Goal: Transaction & Acquisition: Purchase product/service

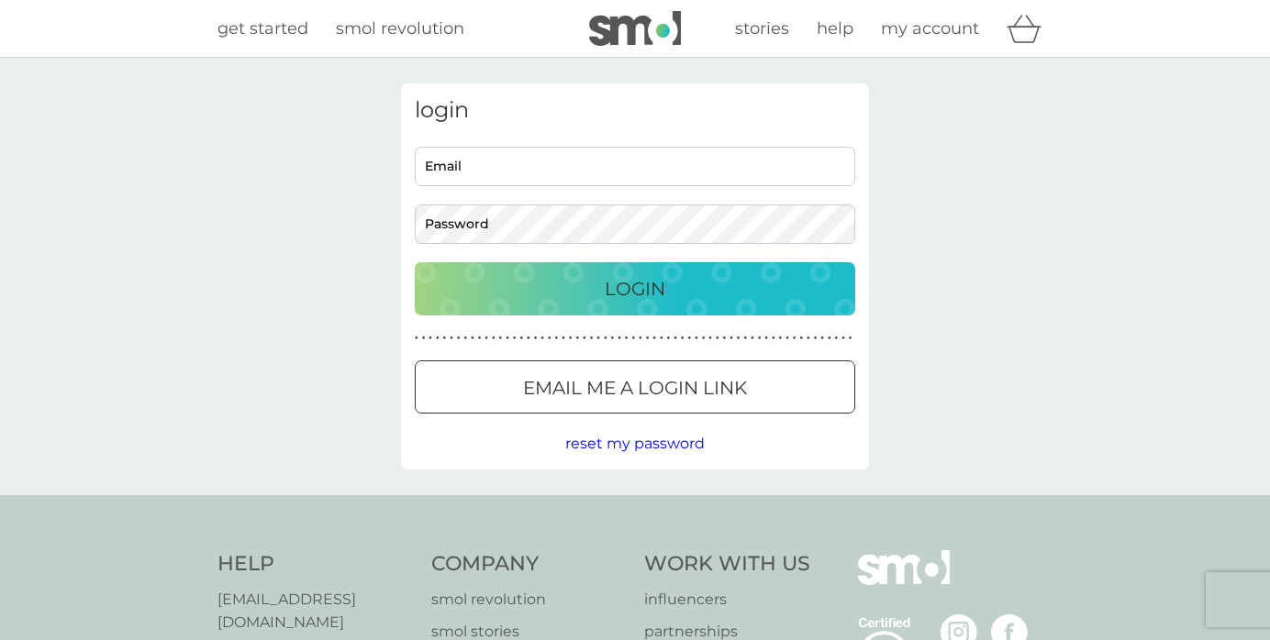
type input "[EMAIL_ADDRESS][DOMAIN_NAME]"
click at [558, 293] on div "Login" at bounding box center [635, 288] width 404 height 29
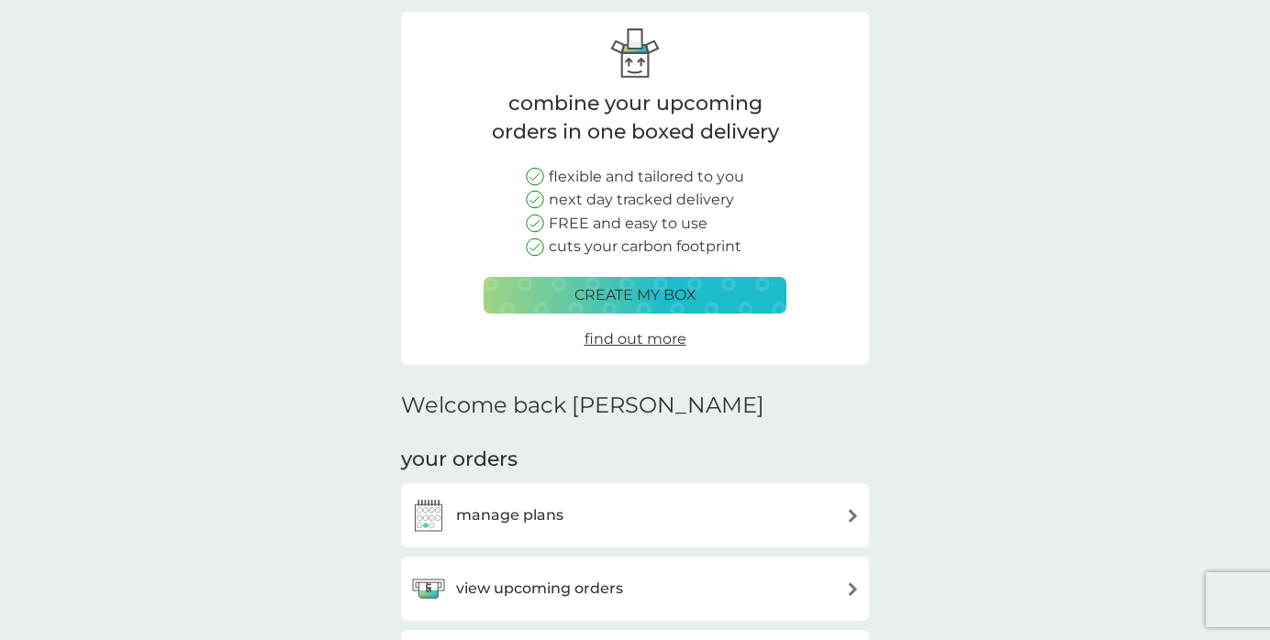
scroll to position [177, 0]
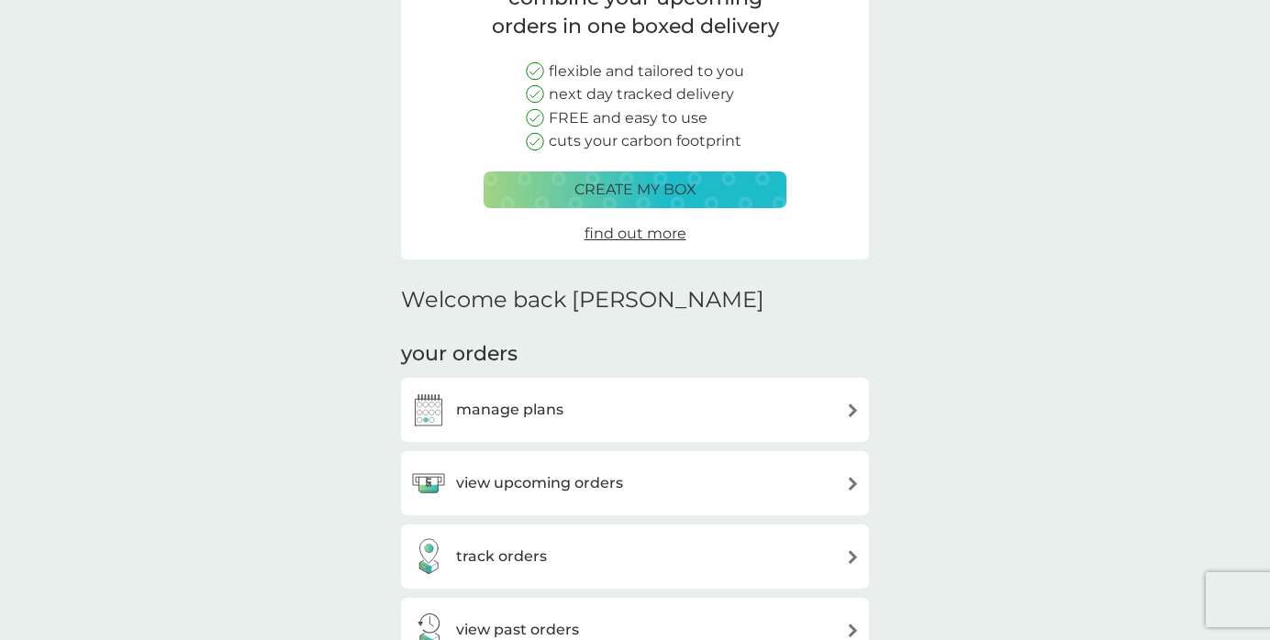
click at [493, 477] on h3 "view upcoming orders" at bounding box center [539, 483] width 167 height 24
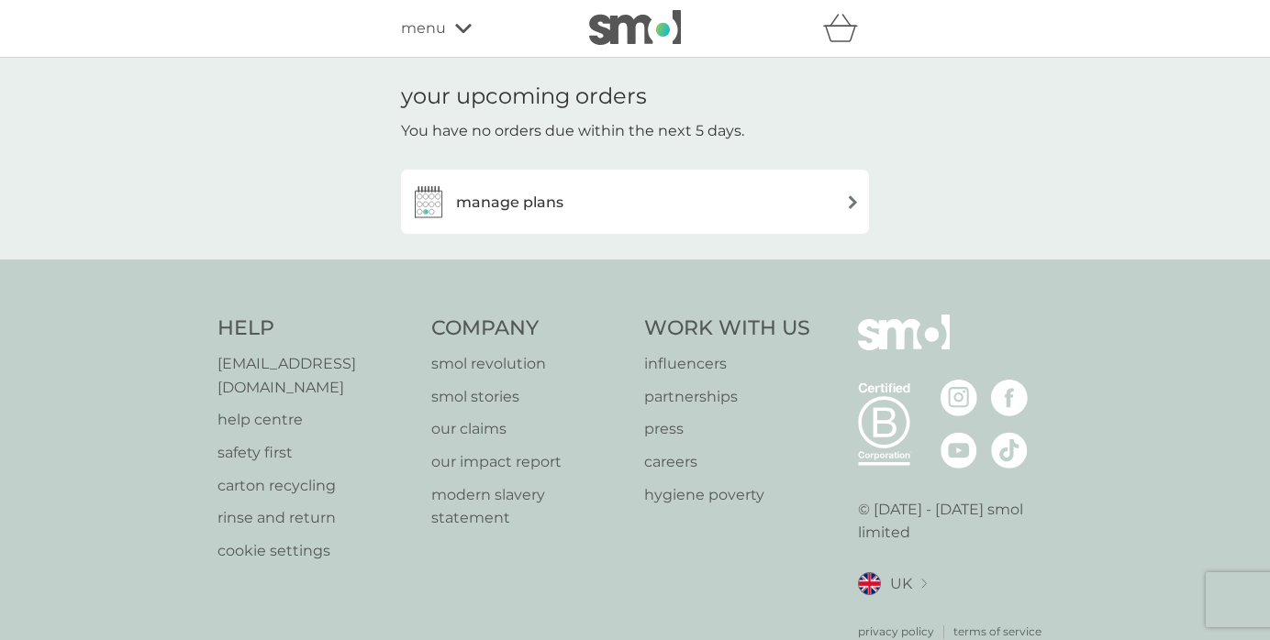
click at [501, 202] on h3 "manage plans" at bounding box center [509, 203] width 107 height 24
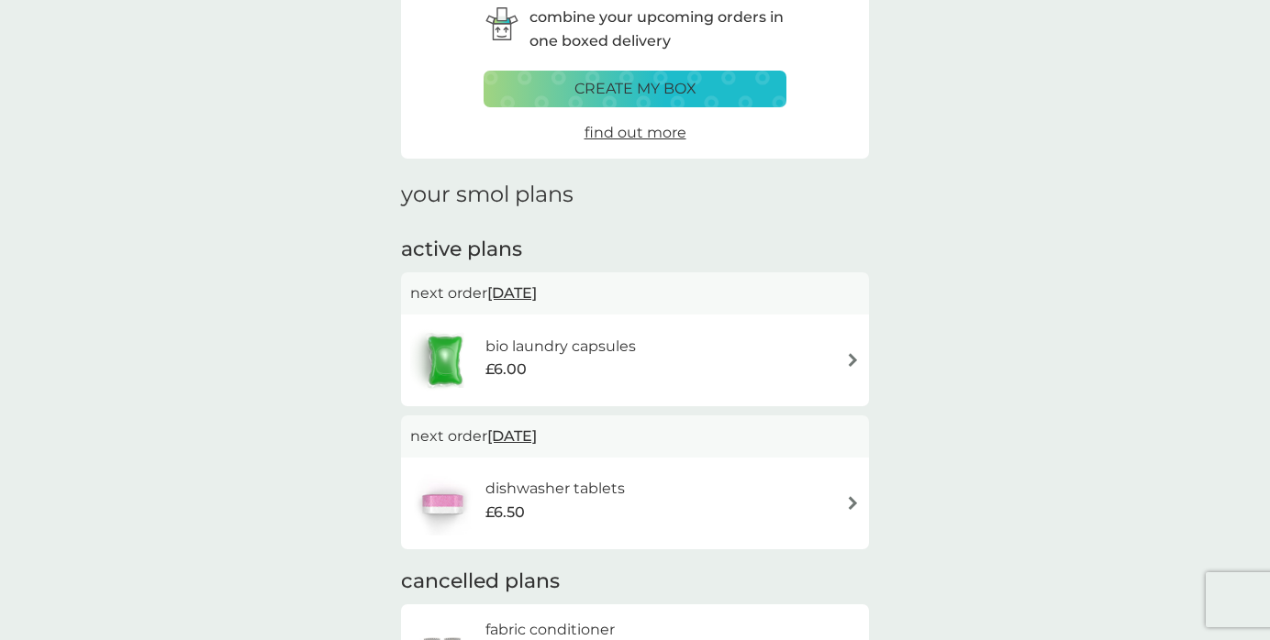
scroll to position [163, 0]
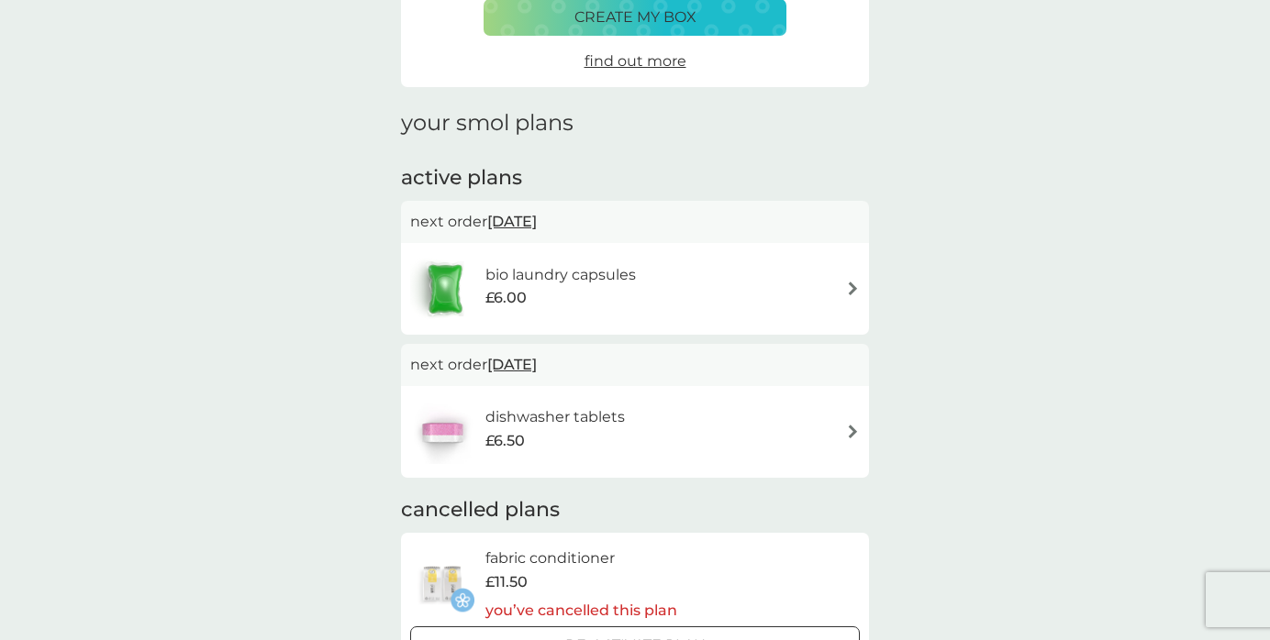
click at [533, 281] on h6 "bio laundry capsules" at bounding box center [560, 275] width 150 height 24
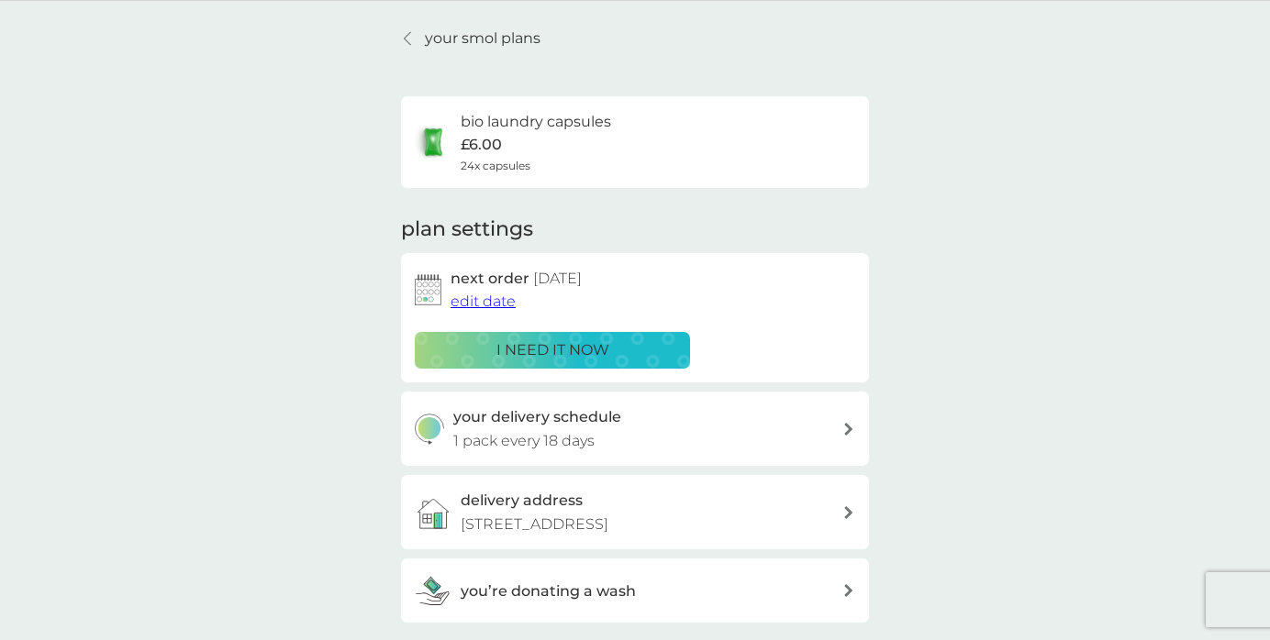
scroll to position [59, 0]
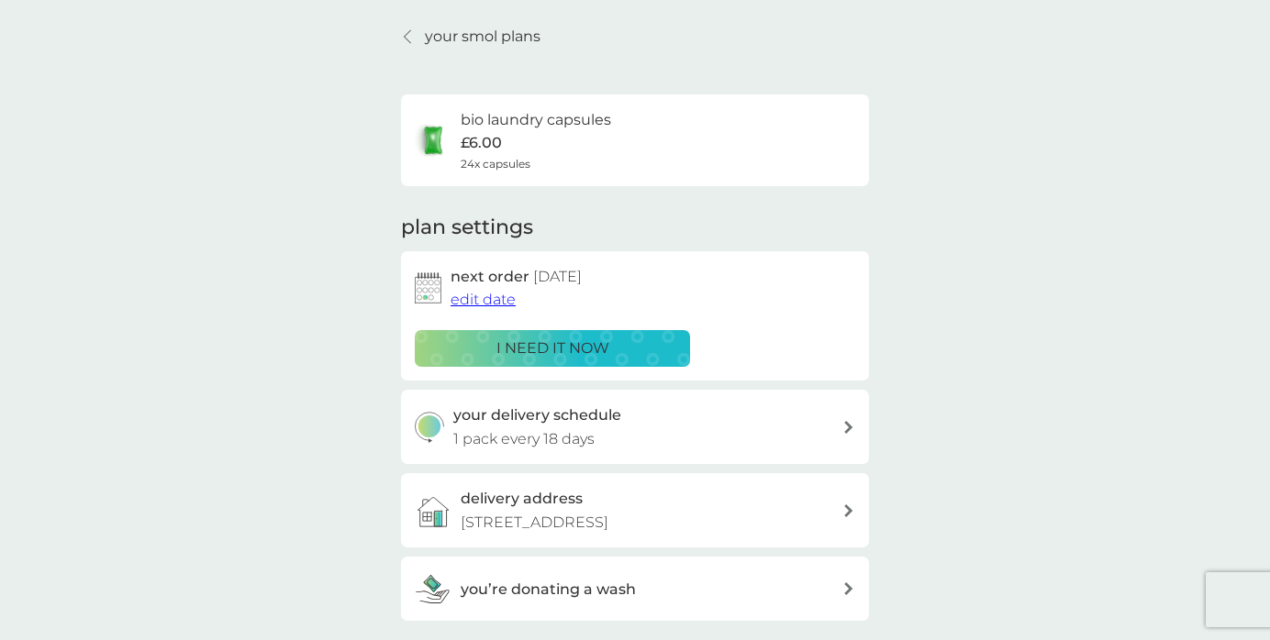
click at [518, 349] on p "i need it now" at bounding box center [552, 349] width 113 height 24
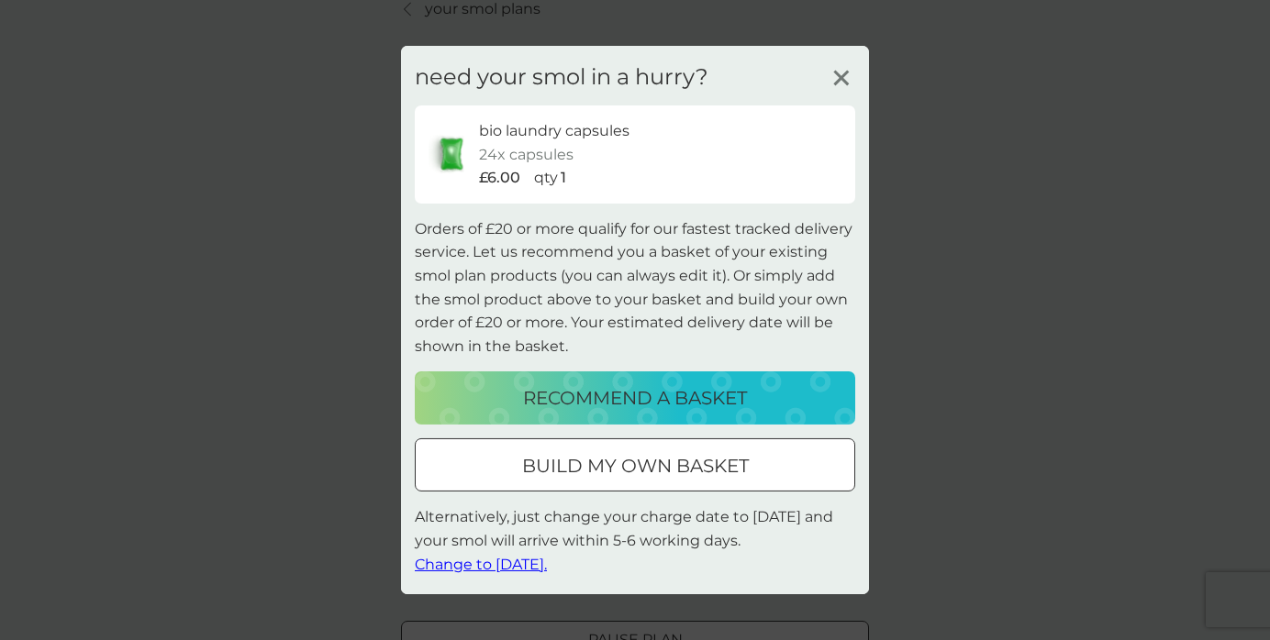
scroll to position [89, 0]
click at [494, 566] on span "Change to tomorrow." at bounding box center [481, 563] width 132 height 17
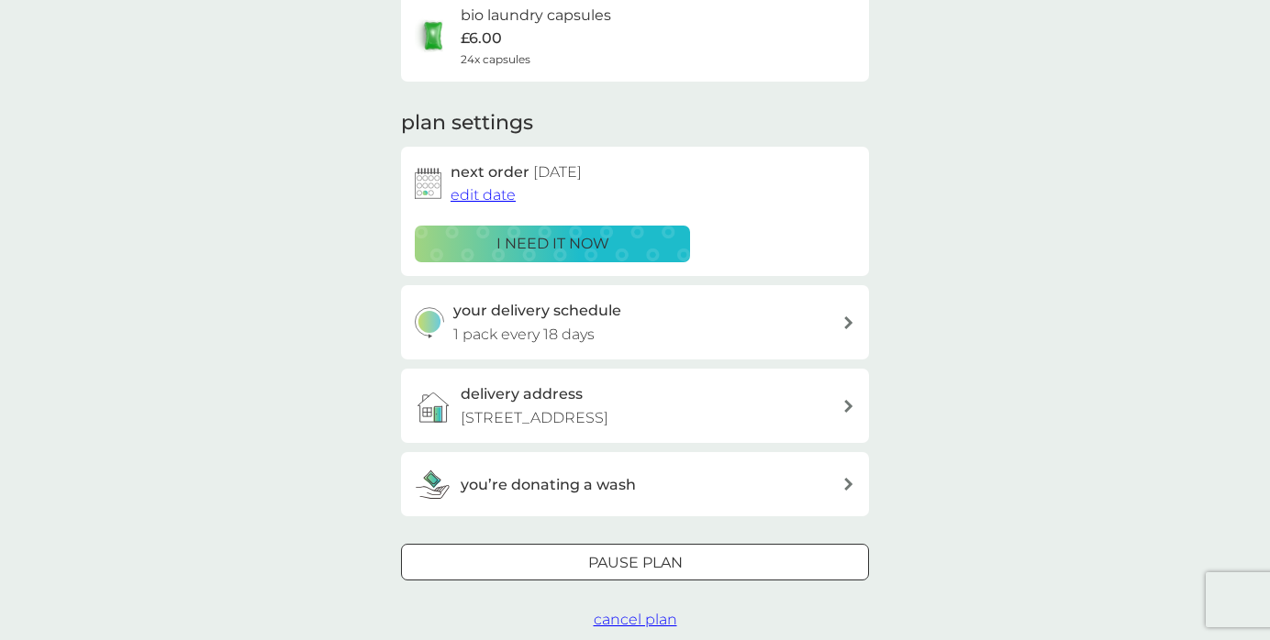
scroll to position [0, 0]
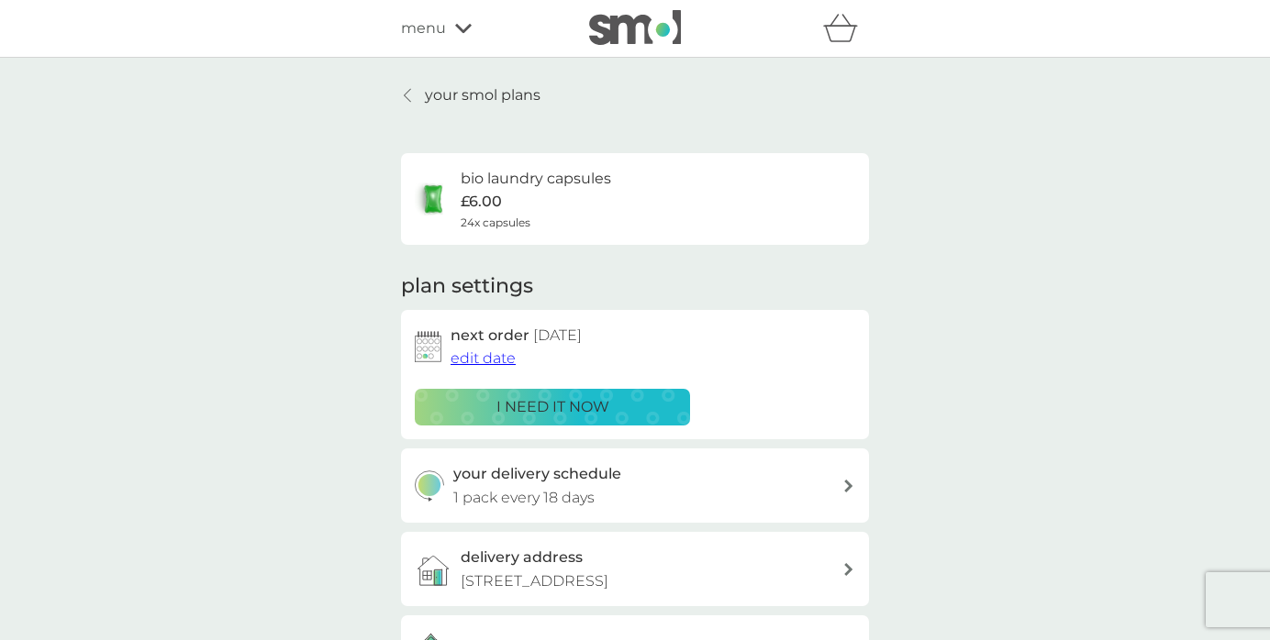
click at [438, 37] on span "menu" at bounding box center [423, 29] width 45 height 24
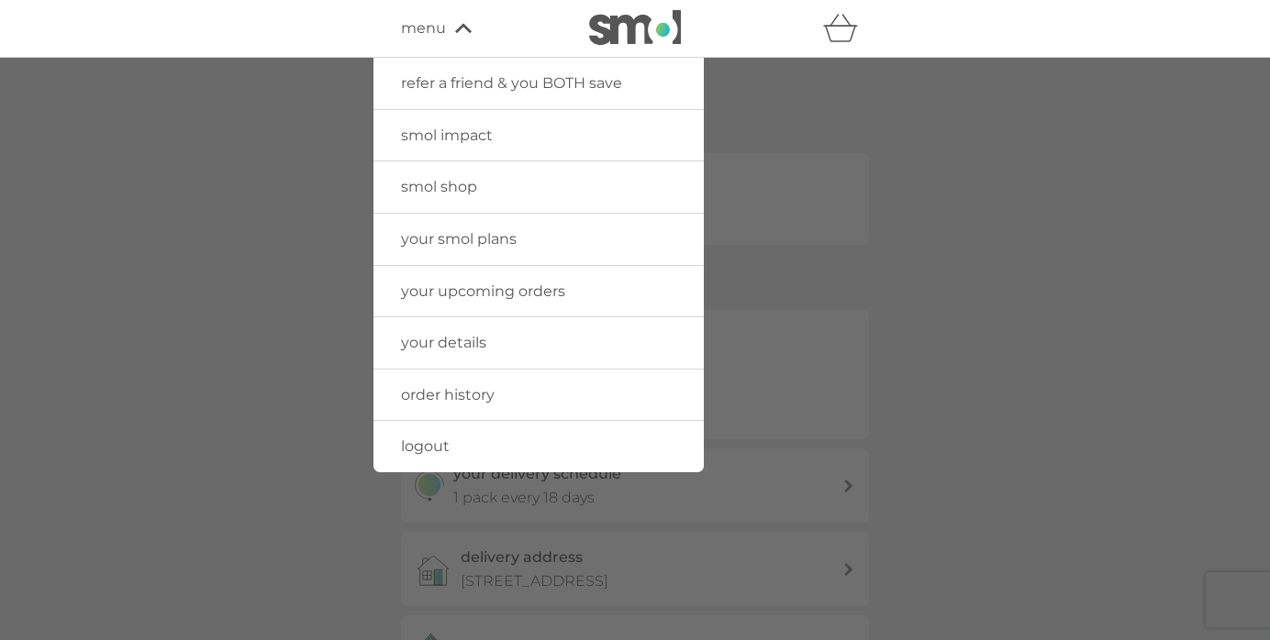
click at [437, 192] on span "smol shop" at bounding box center [439, 186] width 76 height 17
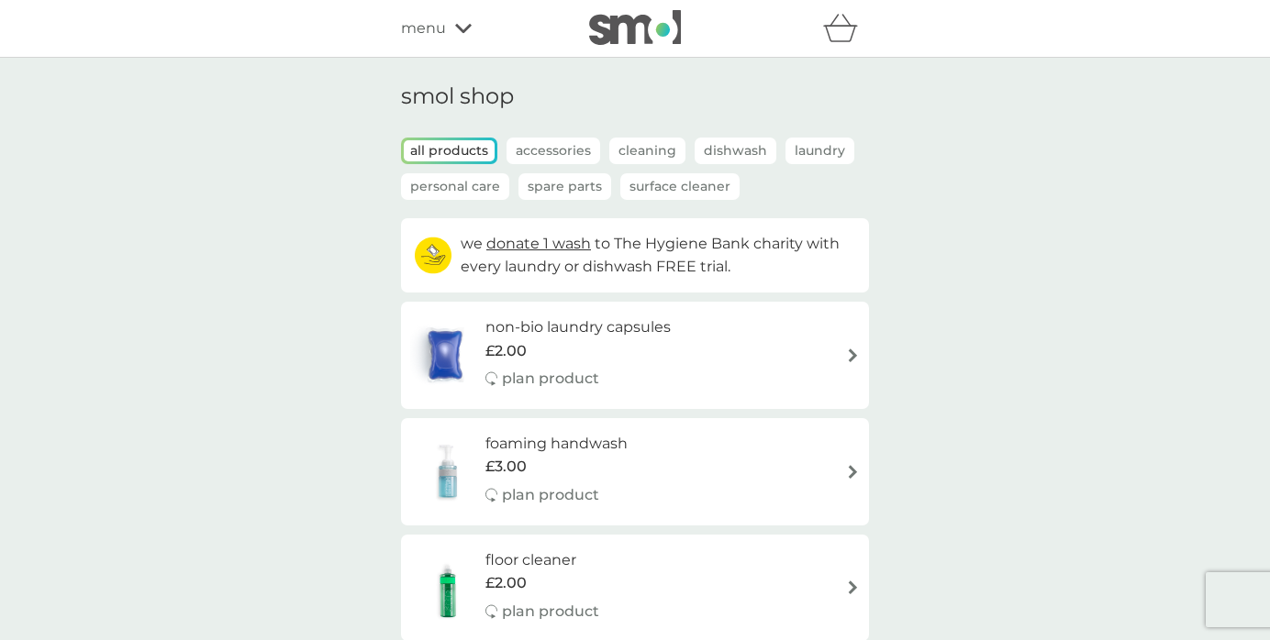
click at [638, 153] on p "Cleaning" at bounding box center [647, 151] width 76 height 27
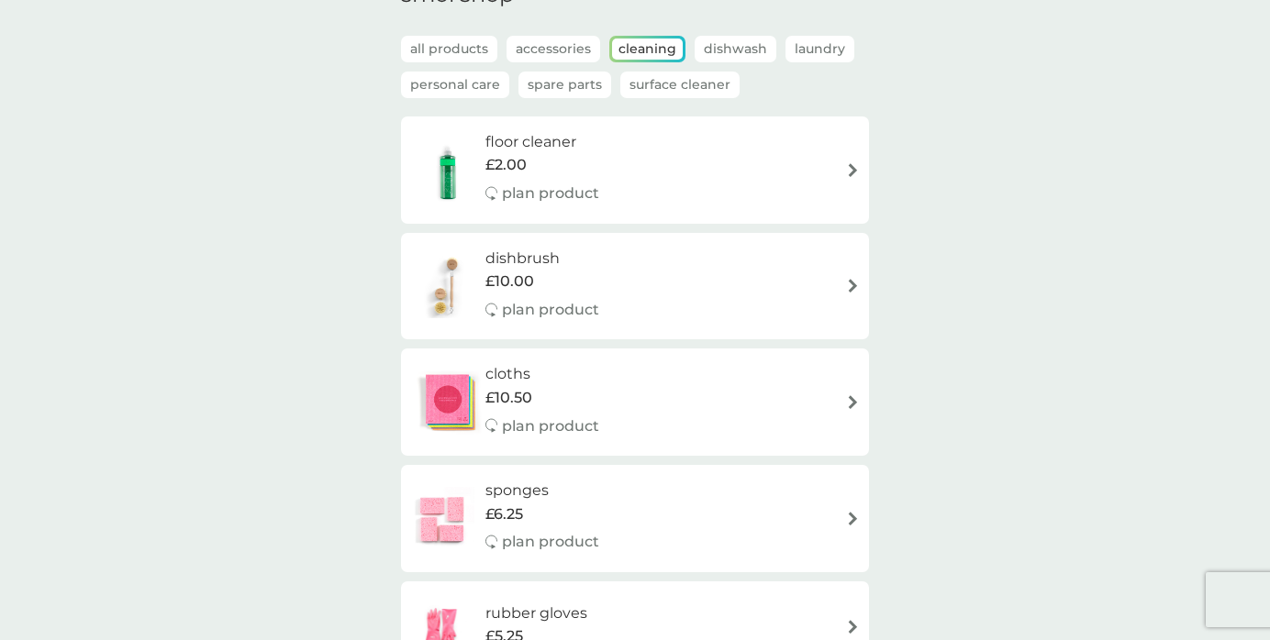
scroll to position [121, 0]
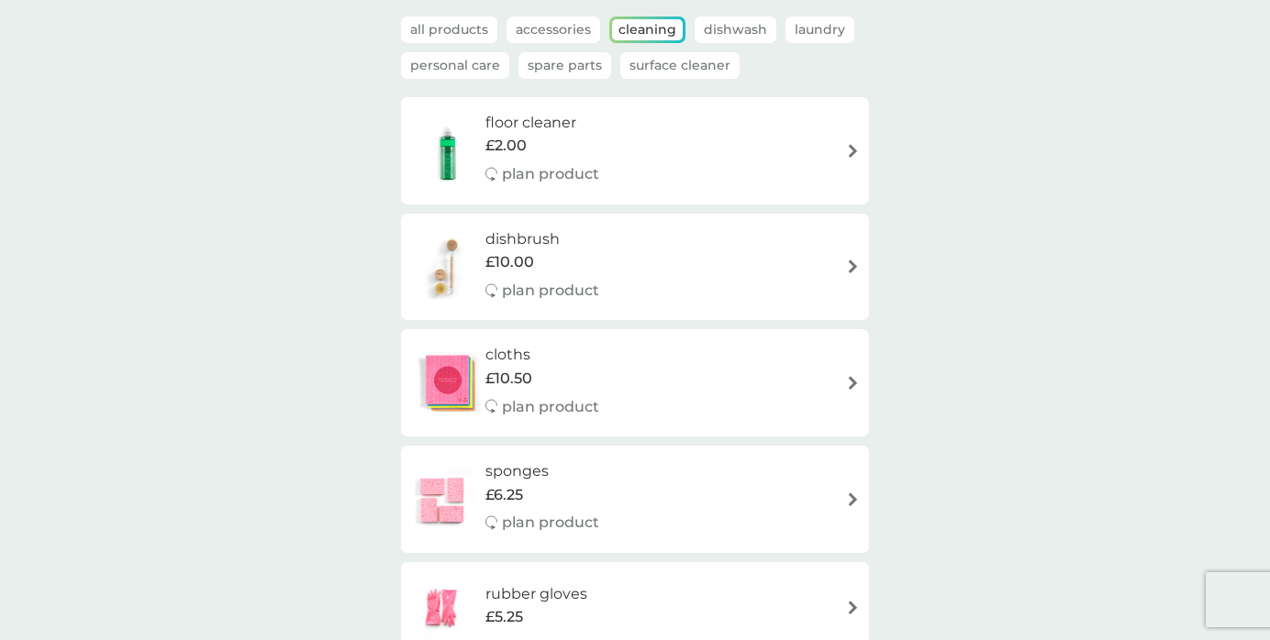
click at [446, 169] on img at bounding box center [447, 150] width 75 height 64
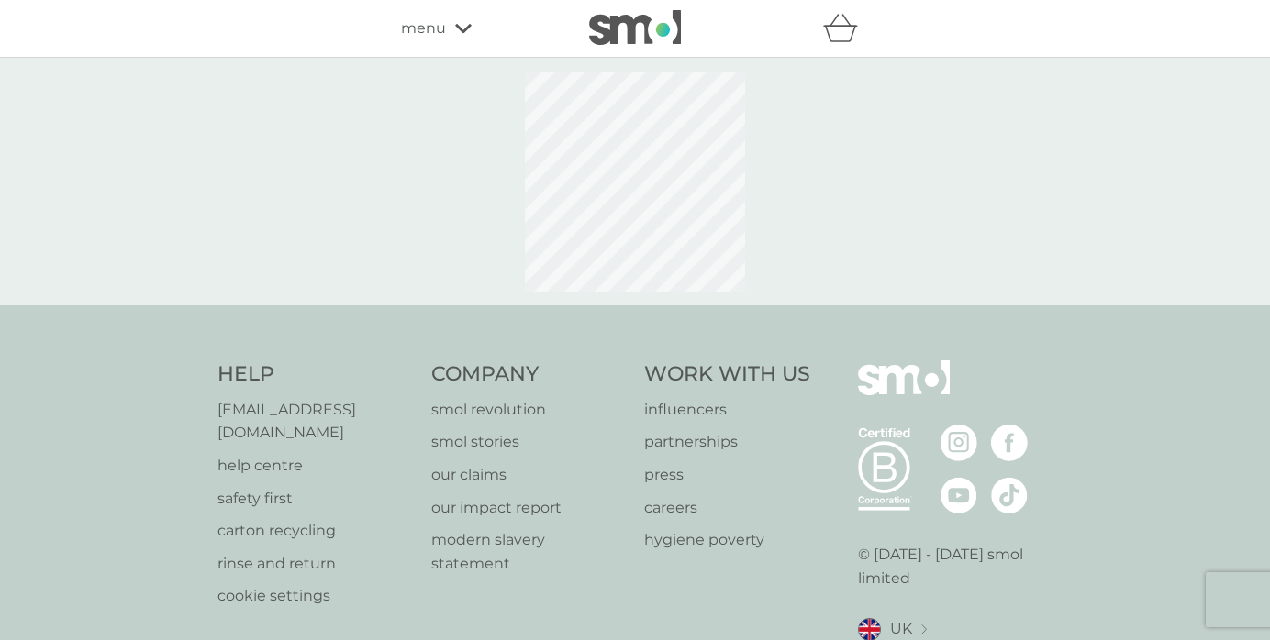
select select "84"
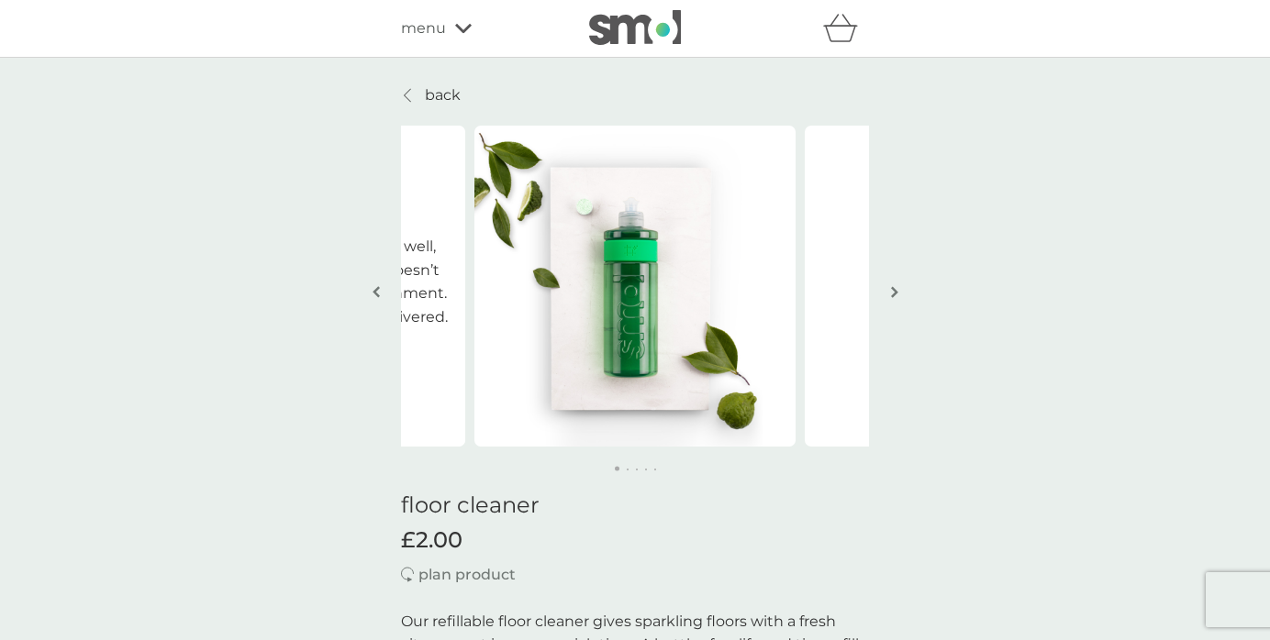
click at [891, 293] on img "button" at bounding box center [894, 292] width 7 height 14
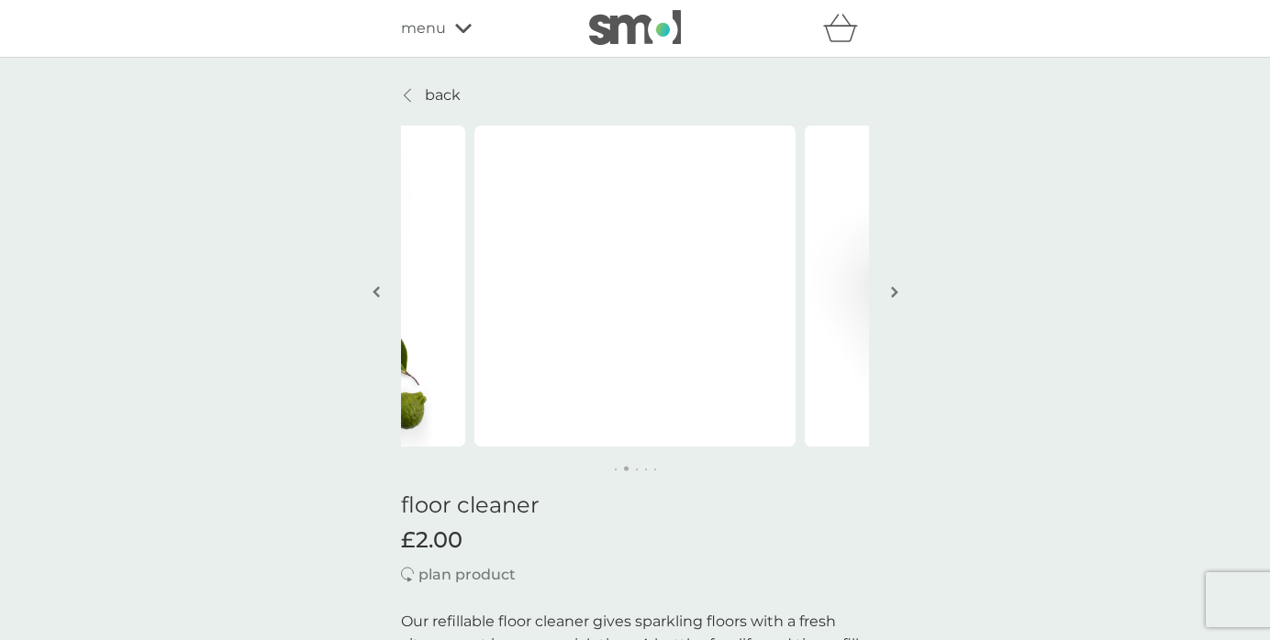
click at [891, 293] on img "button" at bounding box center [894, 292] width 7 height 14
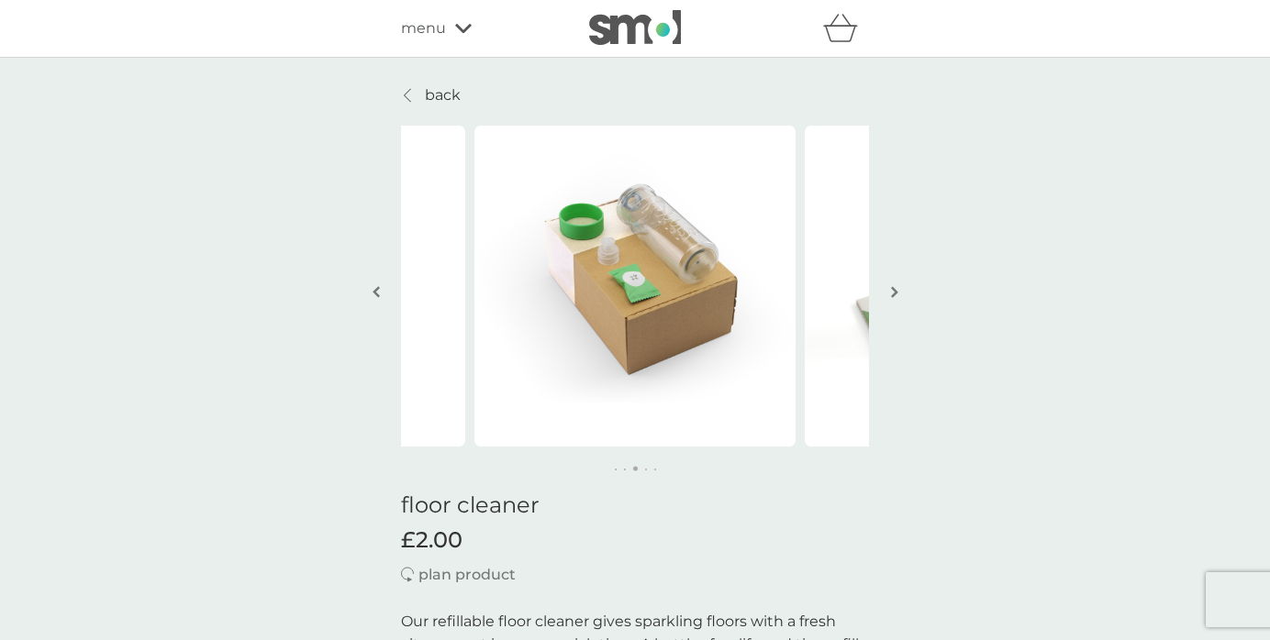
click at [891, 293] on img "button" at bounding box center [894, 292] width 7 height 14
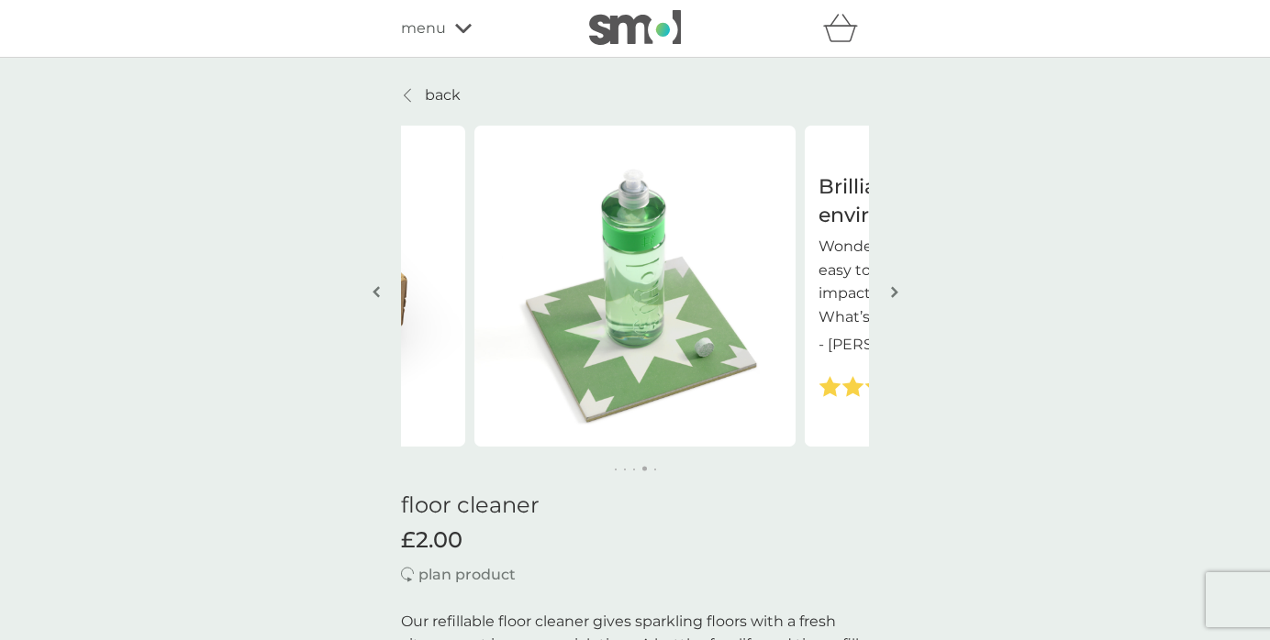
click at [891, 293] on img "button" at bounding box center [894, 292] width 7 height 14
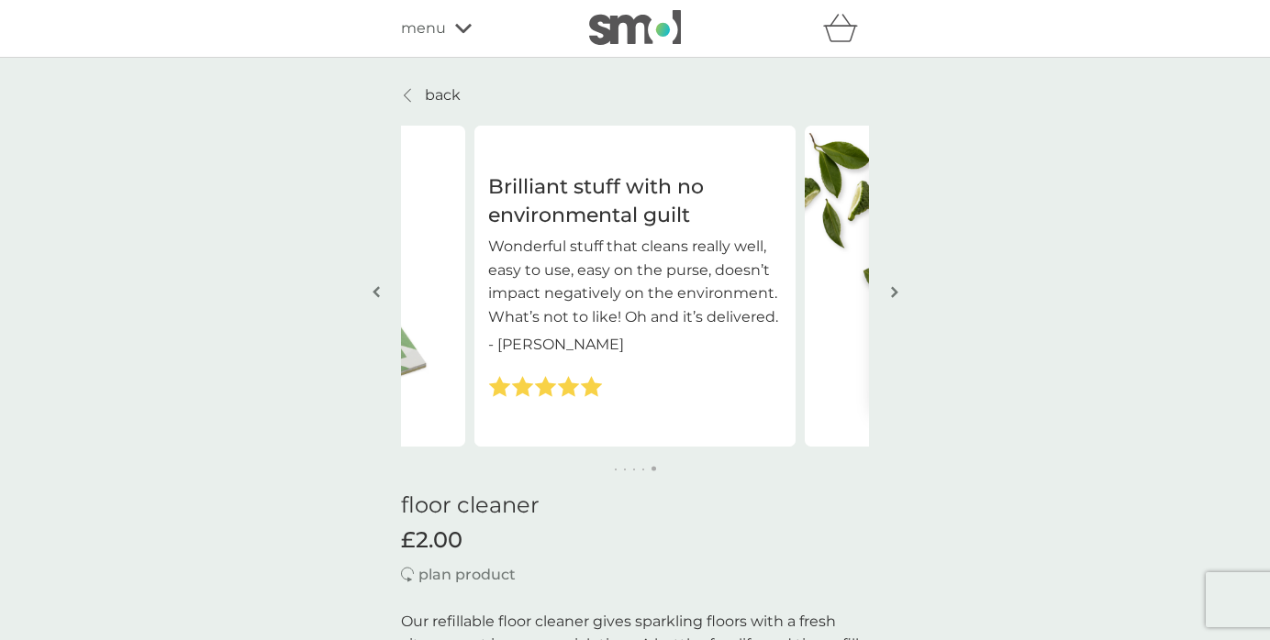
click at [898, 288] on button "button" at bounding box center [894, 294] width 14 height 92
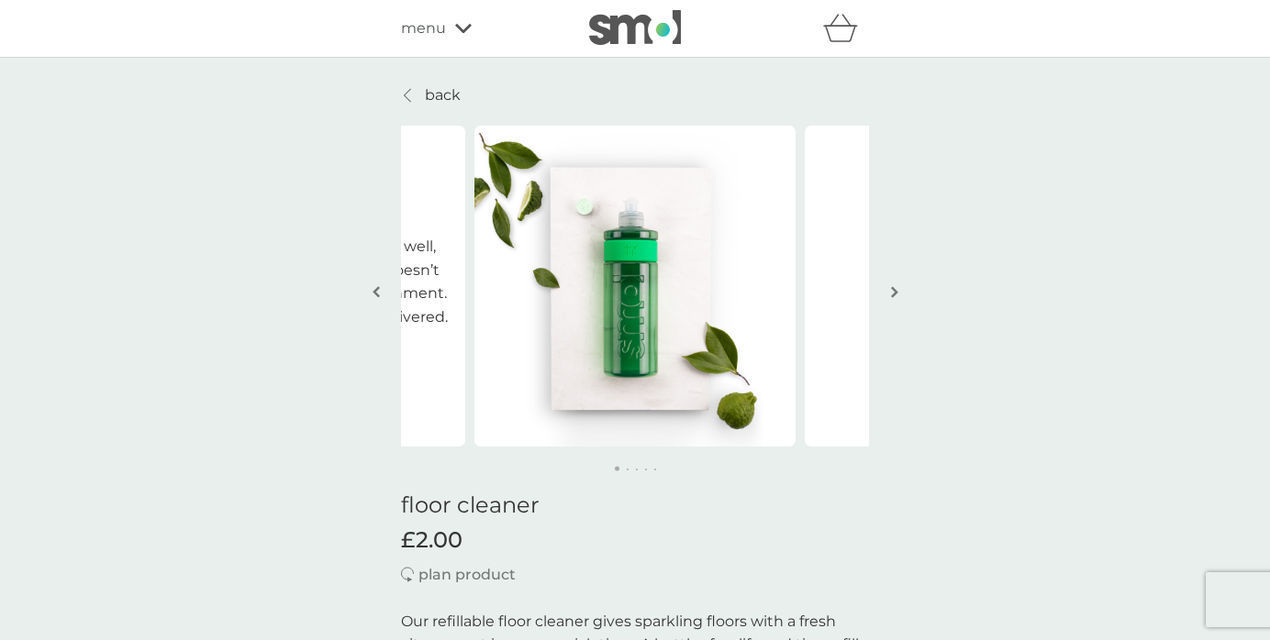
click at [898, 288] on button "button" at bounding box center [894, 294] width 14 height 92
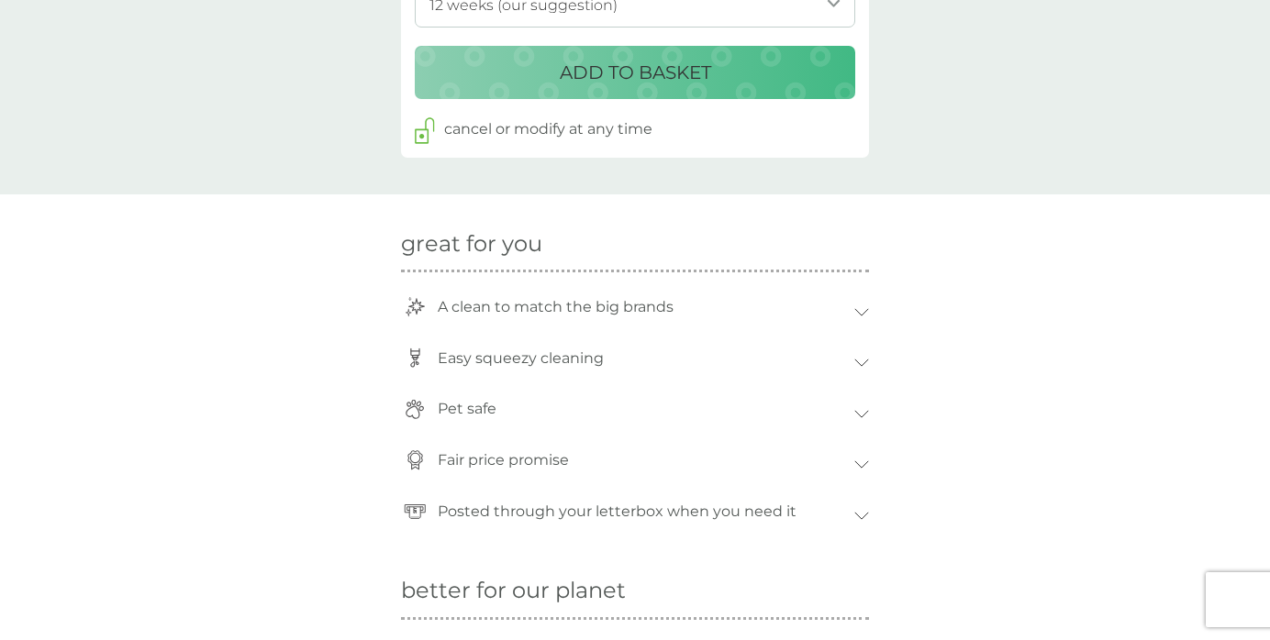
scroll to position [1117, 0]
click at [452, 358] on p "Easy squeezy cleaning" at bounding box center [520, 357] width 184 height 42
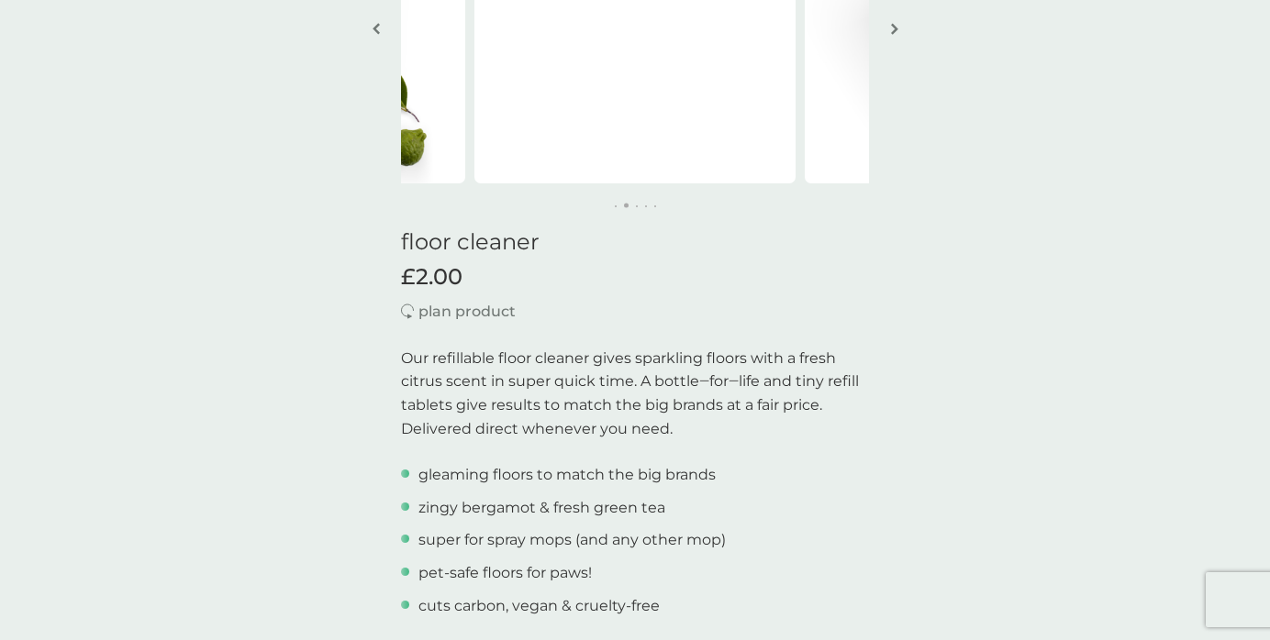
scroll to position [0, 0]
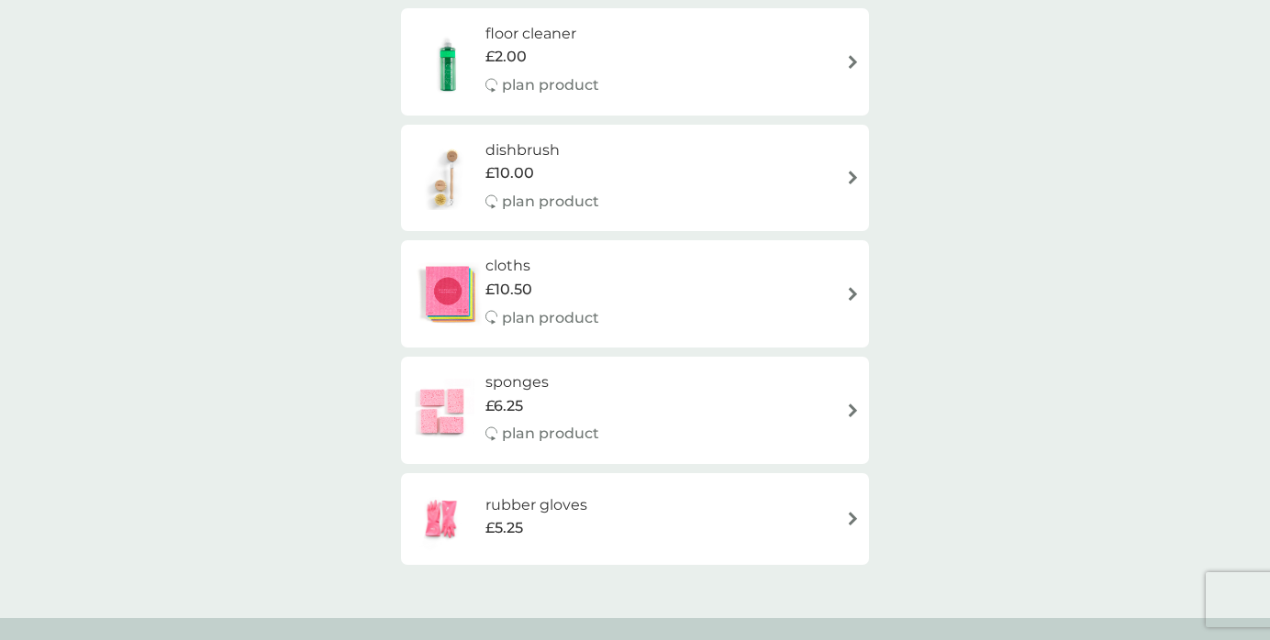
scroll to position [206, 0]
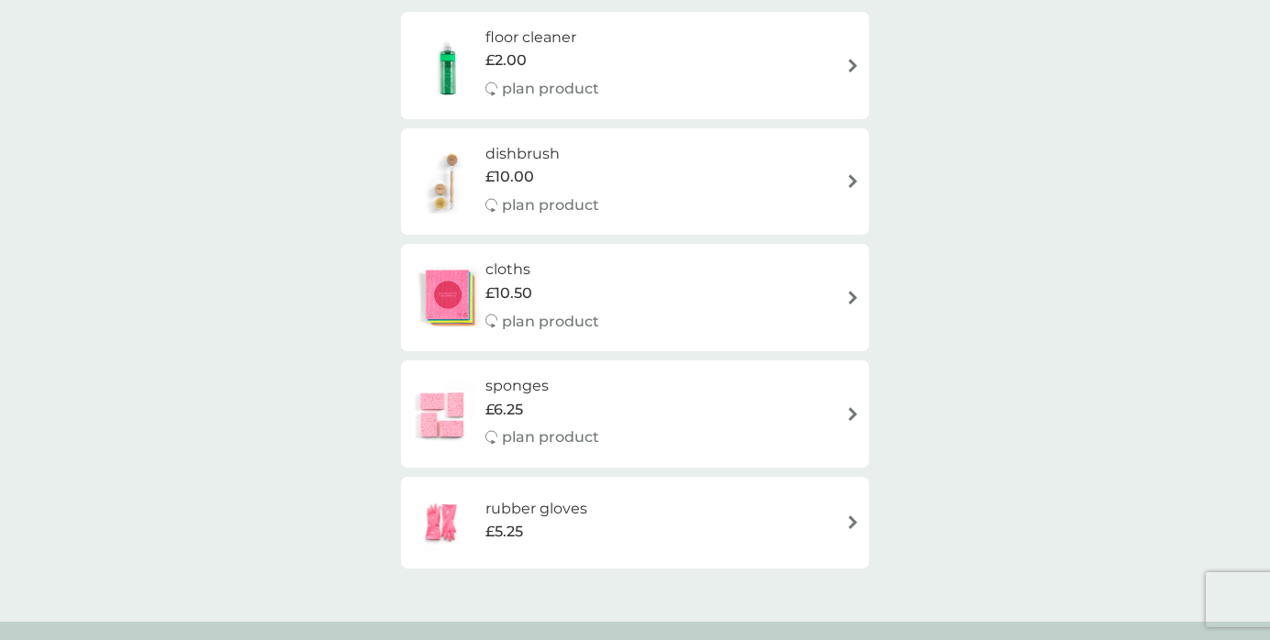
click at [517, 183] on span "£10.00" at bounding box center [509, 177] width 49 height 24
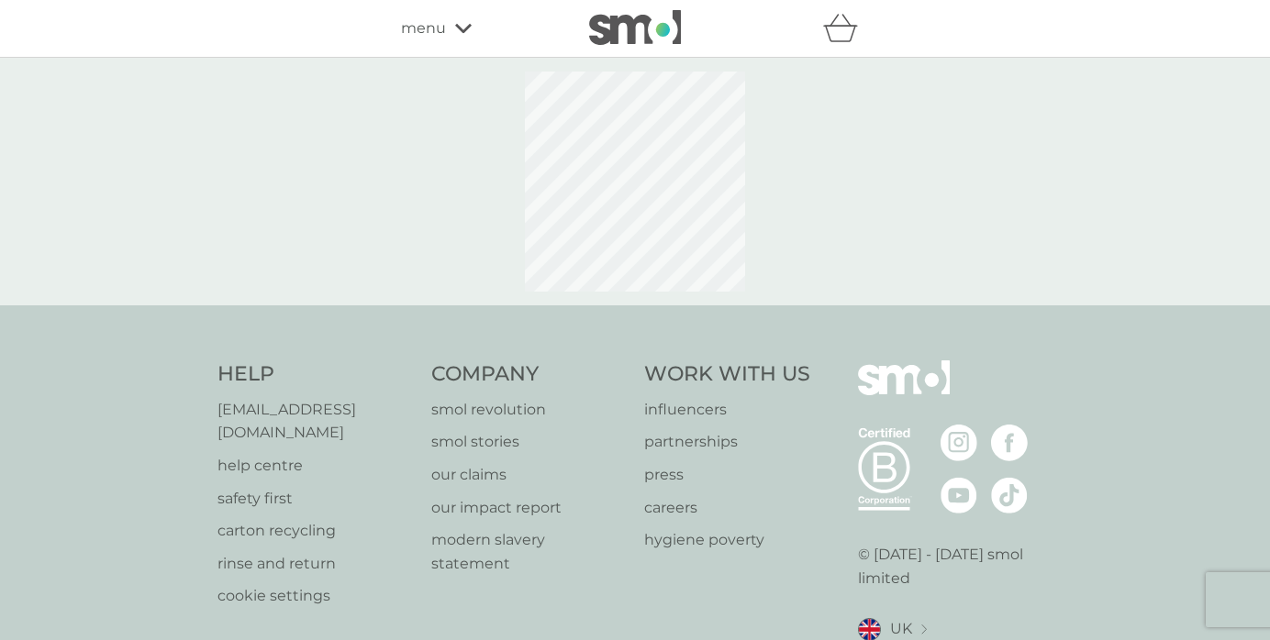
select select "245"
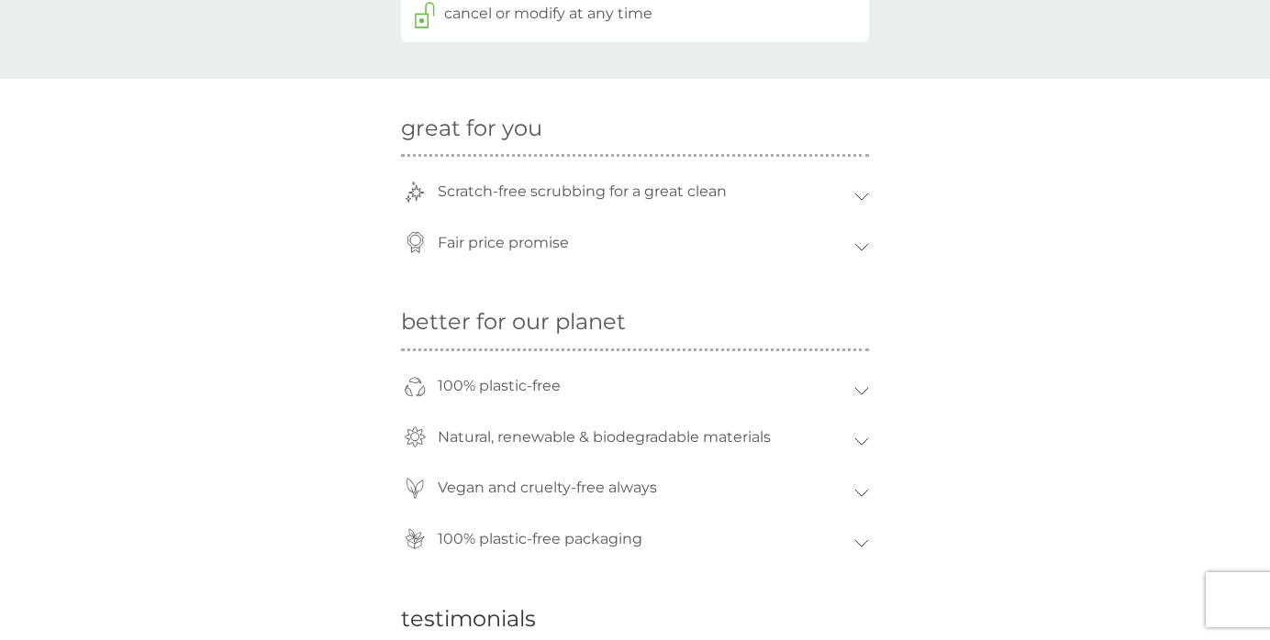
scroll to position [461, 0]
